Goal: Browse casually: Explore the website without a specific task or goal

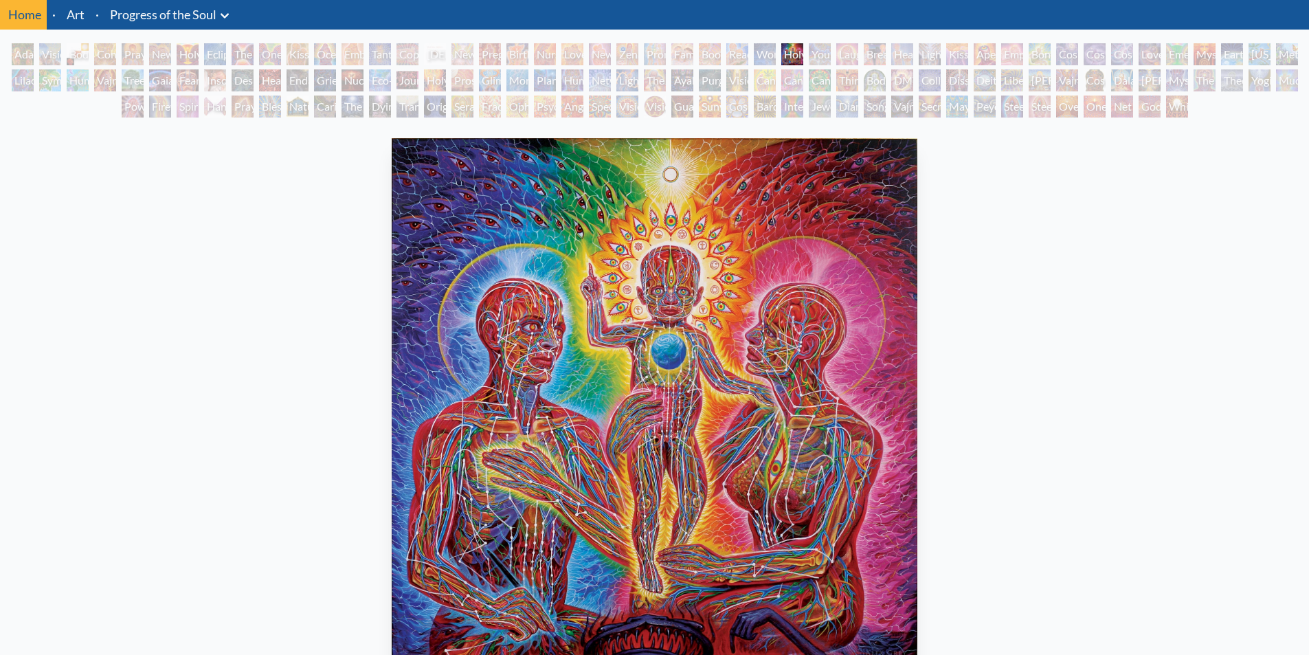
scroll to position [69, 0]
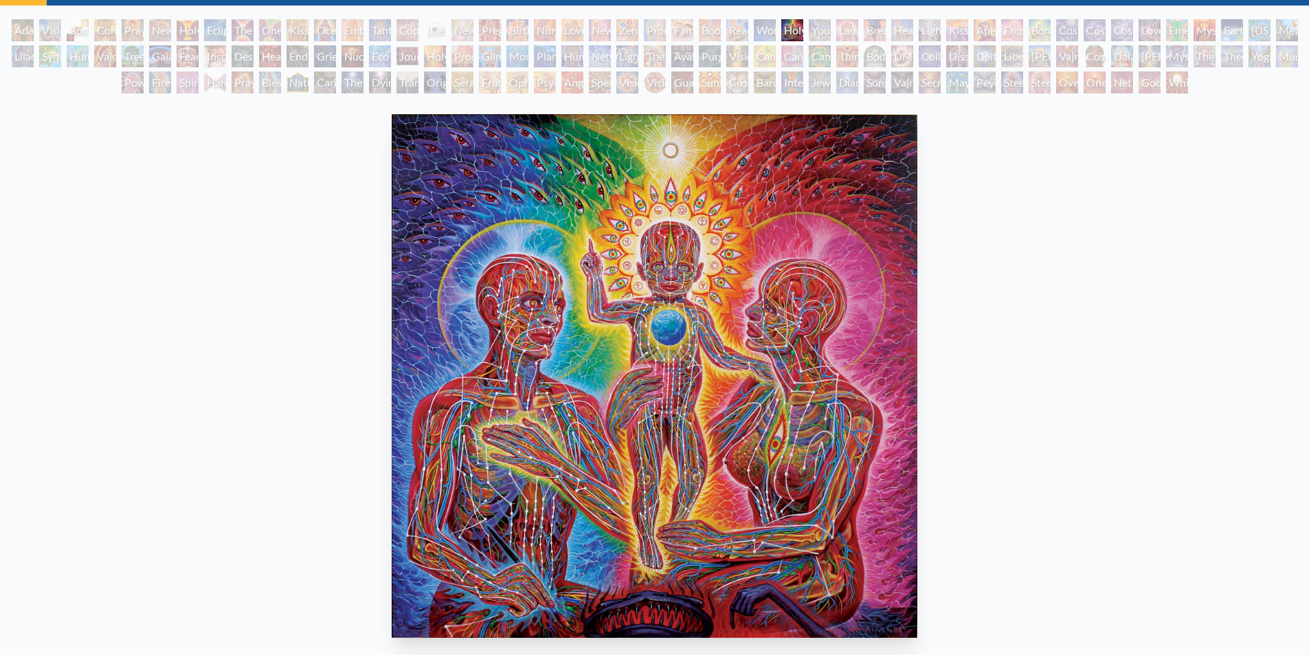
click at [684, 275] on img "29 / 133" at bounding box center [655, 376] width 526 height 524
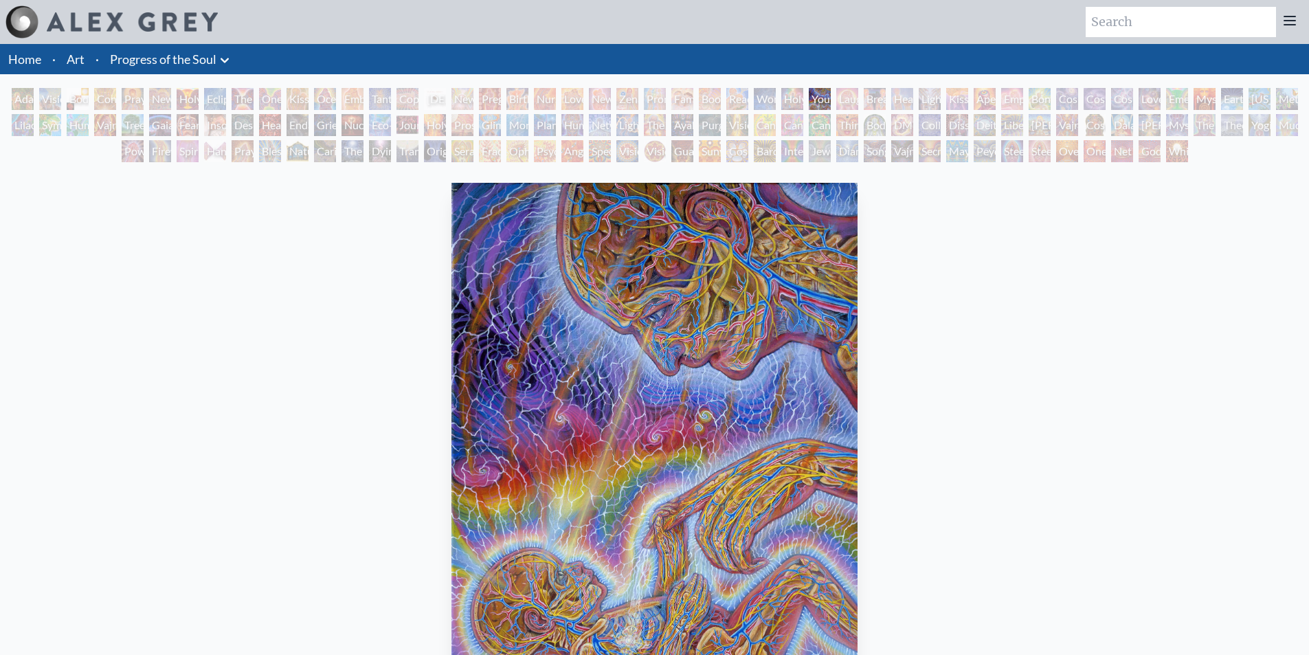
click at [0, 303] on div "Young & Old 2002, acrylic on linen, 16 x 20 in. Visit the CoSM Shop" at bounding box center [654, 525] width 1309 height 718
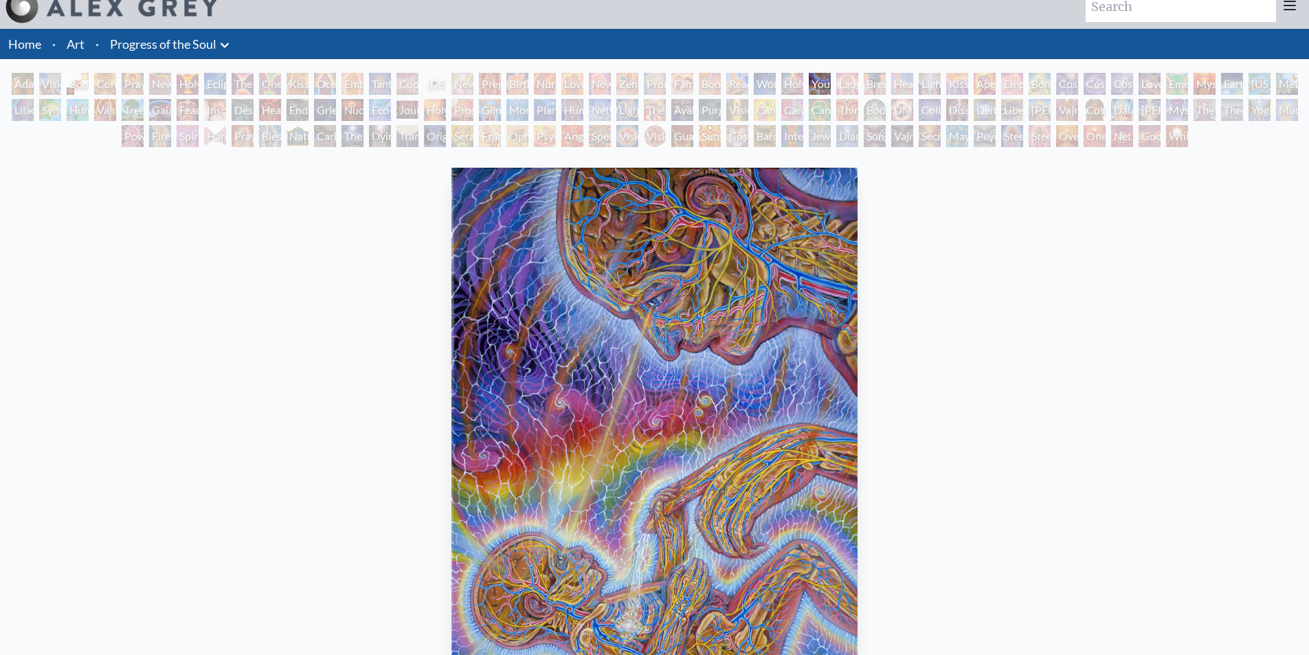
scroll to position [27, 0]
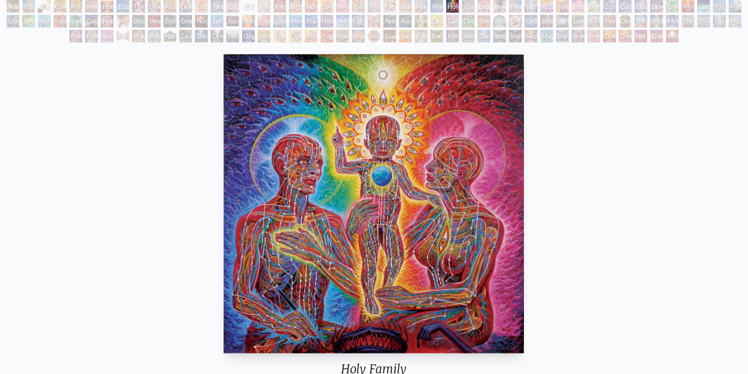
scroll to position [137, 0]
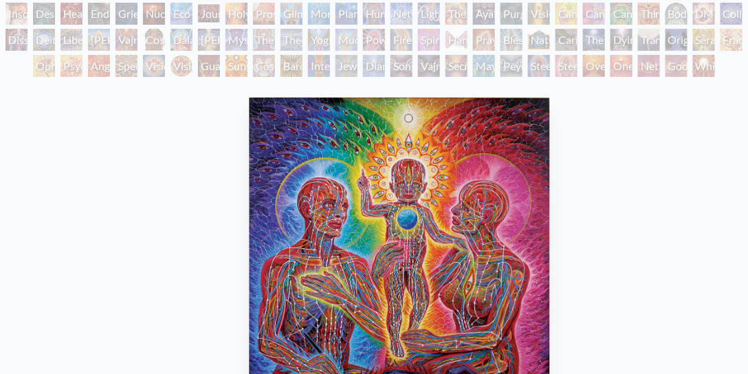
click at [408, 98] on img "29 / 133" at bounding box center [400, 247] width 300 height 299
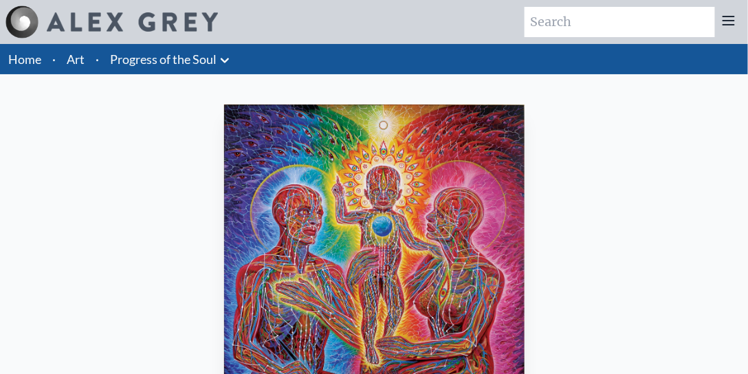
click at [122, 49] on link "Progress of the Soul" at bounding box center [163, 58] width 107 height 19
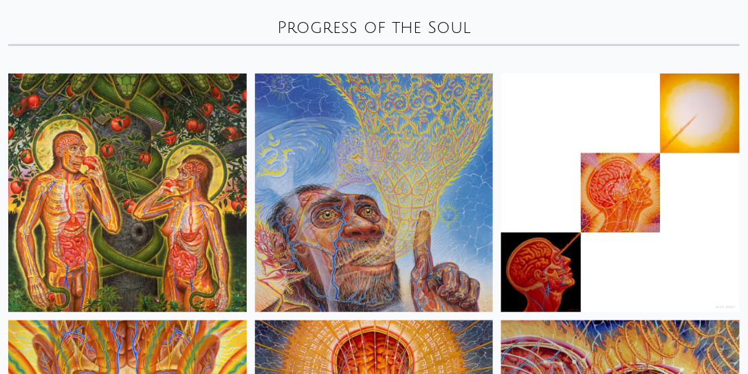
scroll to position [78, 0]
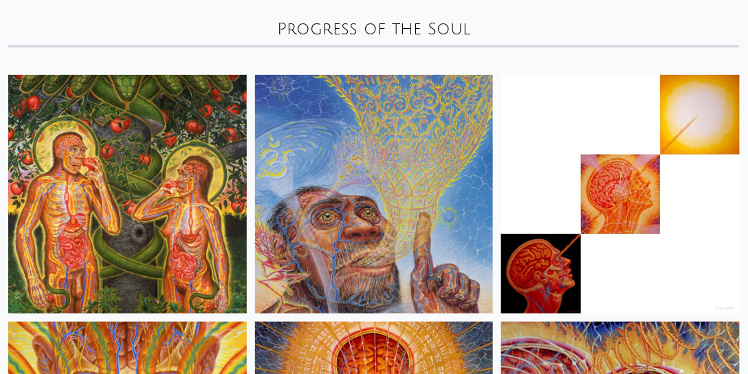
drag, startPoint x: 341, startPoint y: 163, endPoint x: 1, endPoint y: 164, distance: 340.3
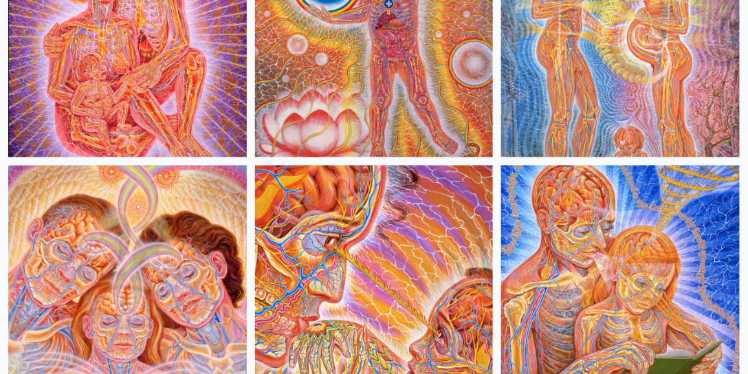
scroll to position [2003, 0]
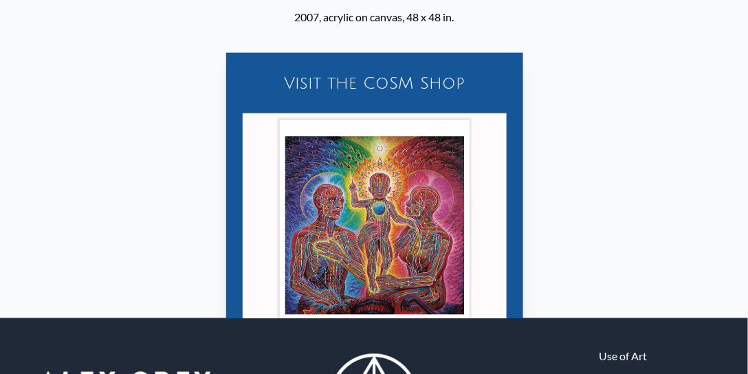
scroll to position [432, 0]
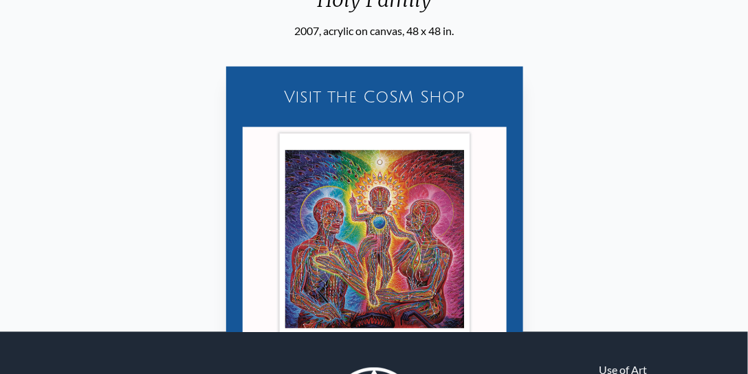
click at [225, 141] on div "Visit the CoSM Shop Holy Family - Poster" at bounding box center [374, 242] width 727 height 407
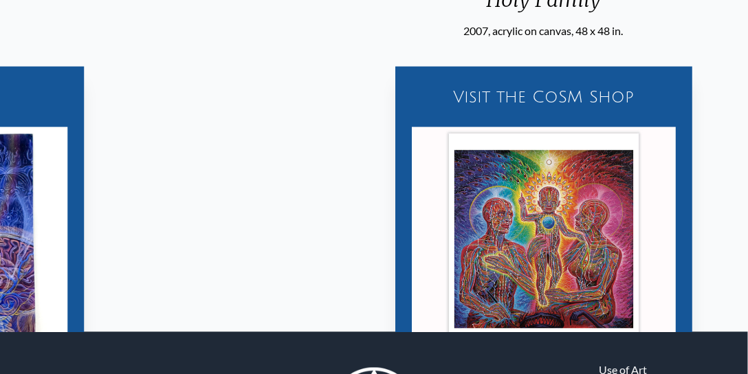
click at [450, 75] on div "Visit the CoSM Shop" at bounding box center [543, 97] width 280 height 44
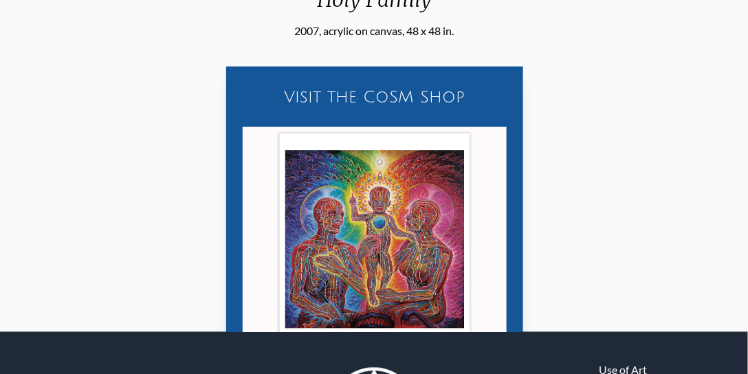
click at [491, 44] on div "Visit the CoSM Shop Holy Family - Poster" at bounding box center [374, 242] width 727 height 407
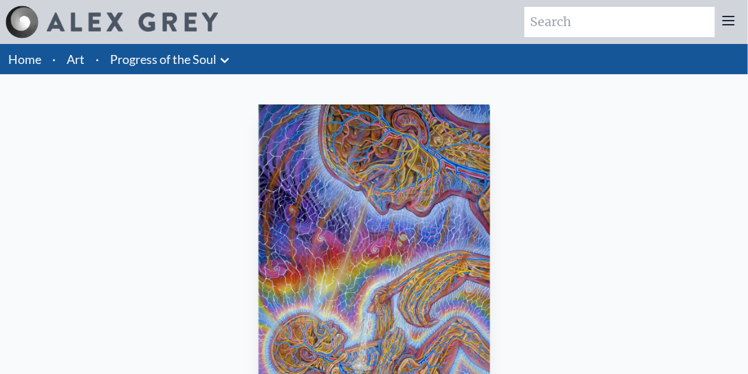
click at [8, 155] on div "Young & Old 2002, acrylic on linen, 16 x 20 in. Visit the CoSM Shop" at bounding box center [374, 334] width 749 height 493
